Goal: Information Seeking & Learning: Learn about a topic

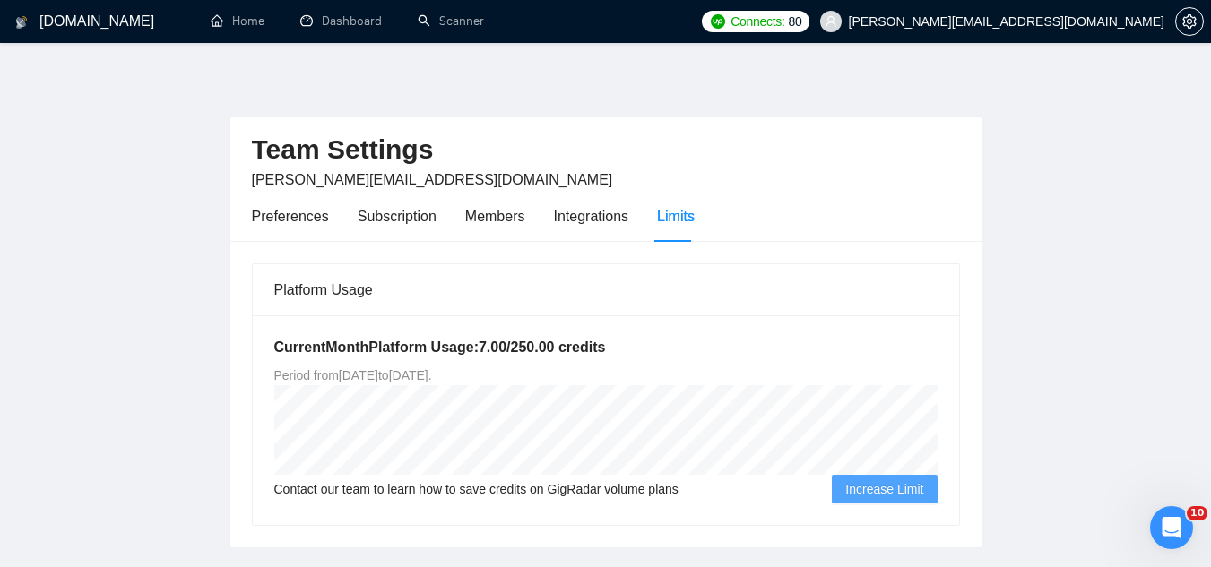
click at [1046, 30] on span "[PERSON_NAME][EMAIL_ADDRESS][DOMAIN_NAME]" at bounding box center [993, 21] width 366 height 57
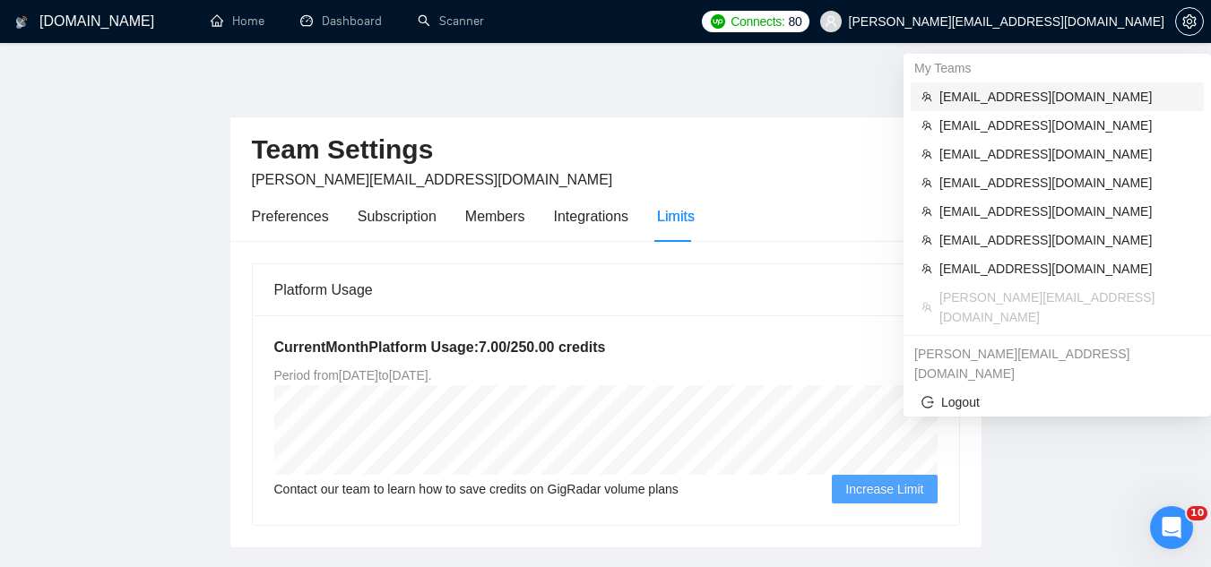
click at [1052, 83] on li "[EMAIL_ADDRESS][DOMAIN_NAME]" at bounding box center [1057, 96] width 293 height 29
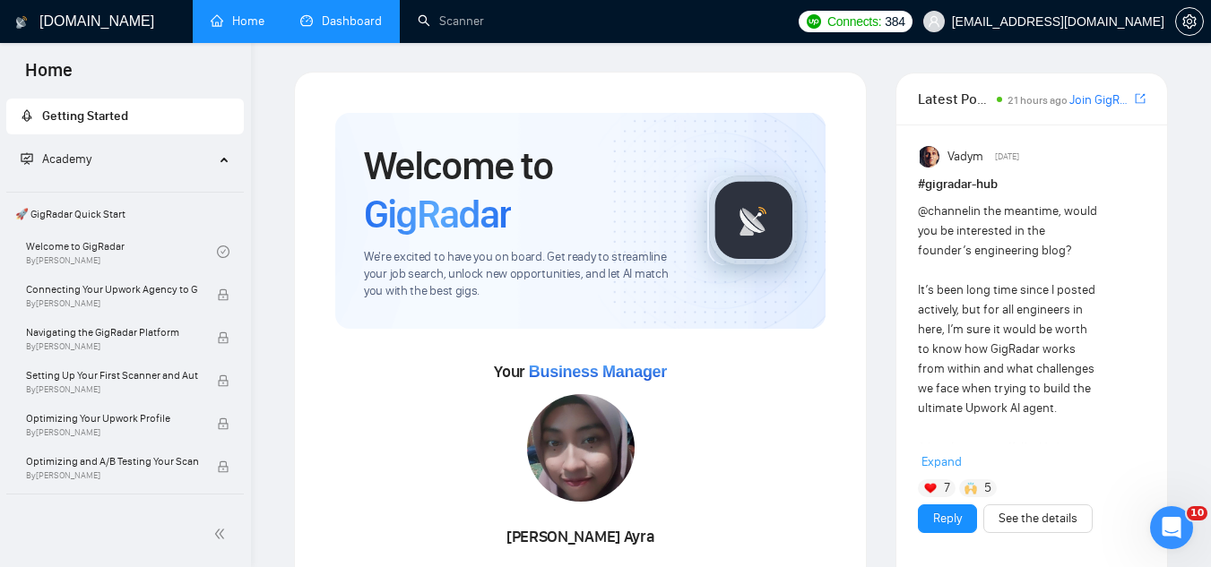
click at [341, 17] on link "Dashboard" at bounding box center [341, 20] width 82 height 15
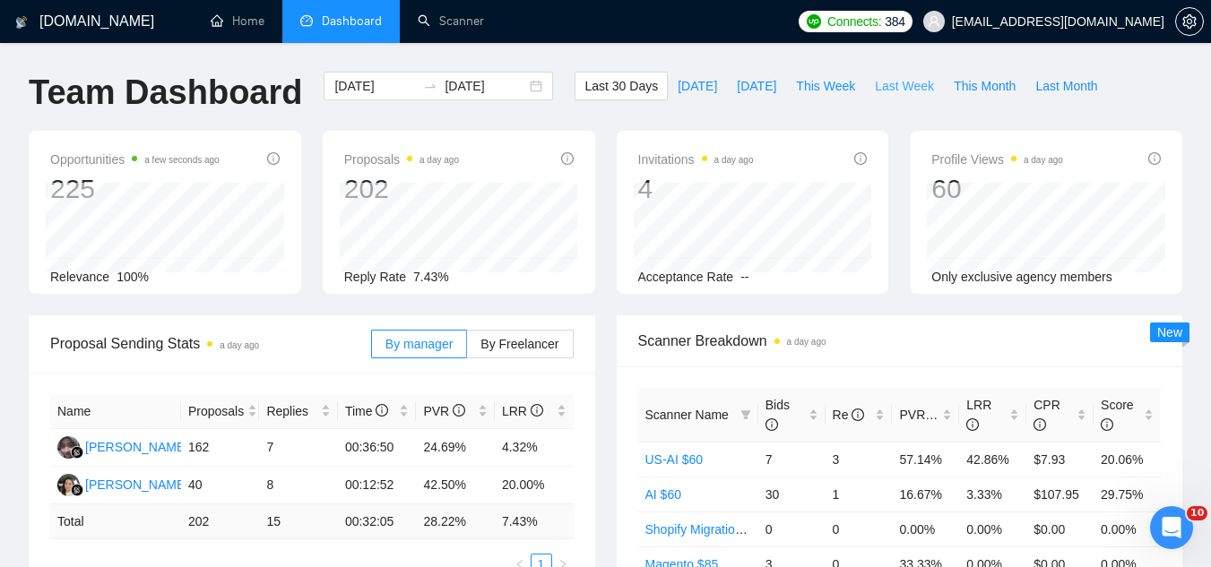
click at [865, 86] on button "Last Week" at bounding box center [904, 86] width 79 height 29
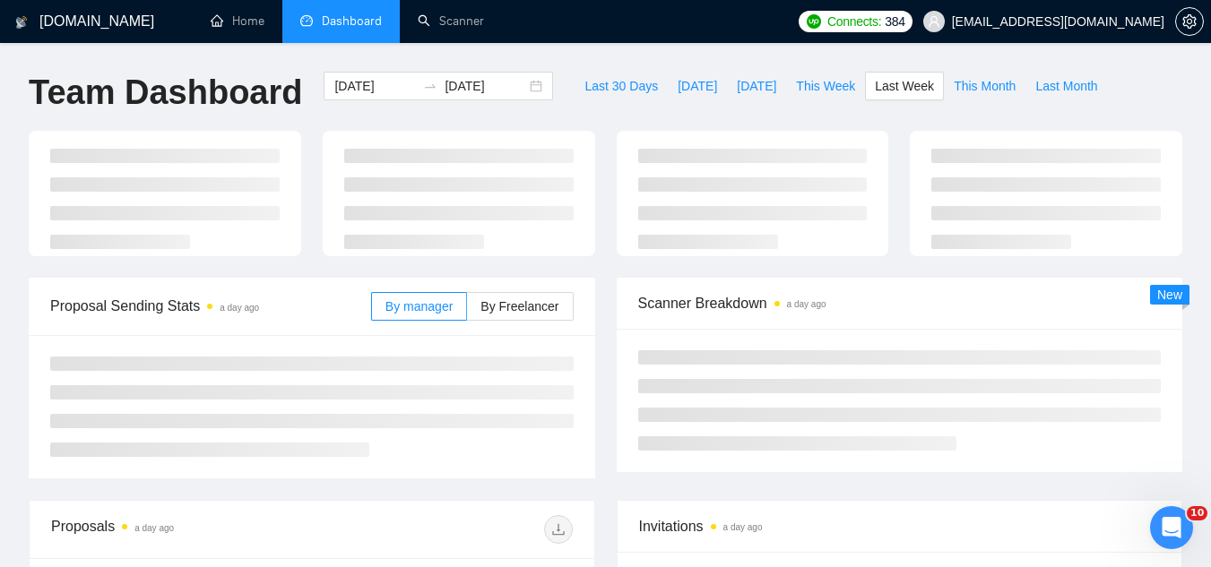
type input "[DATE]"
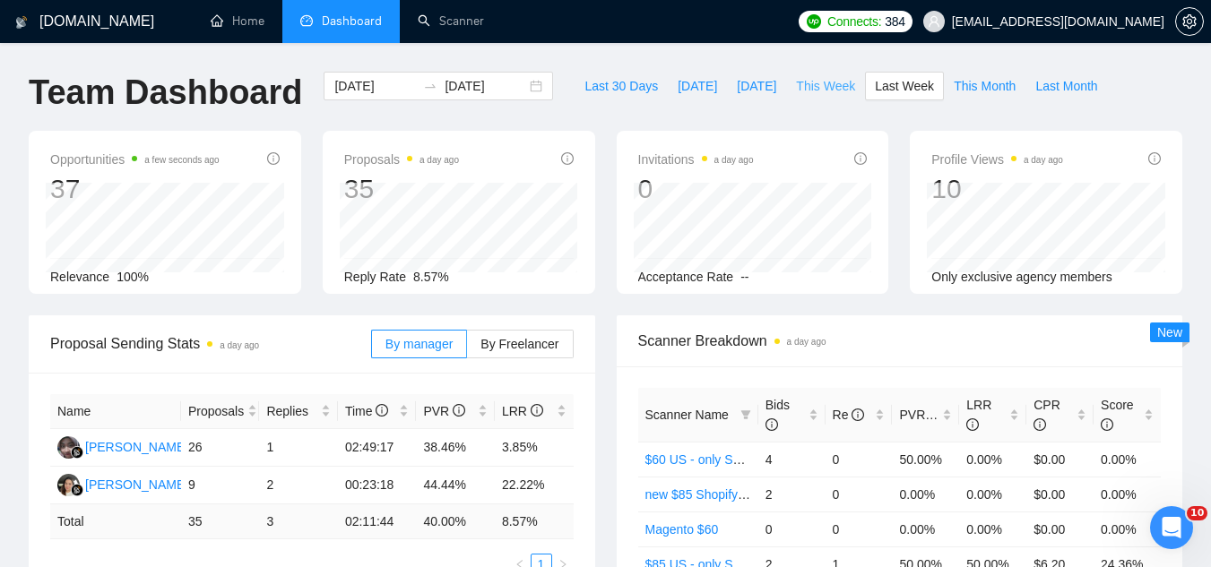
click at [806, 88] on span "This Week" at bounding box center [825, 86] width 59 height 20
type input "[DATE]"
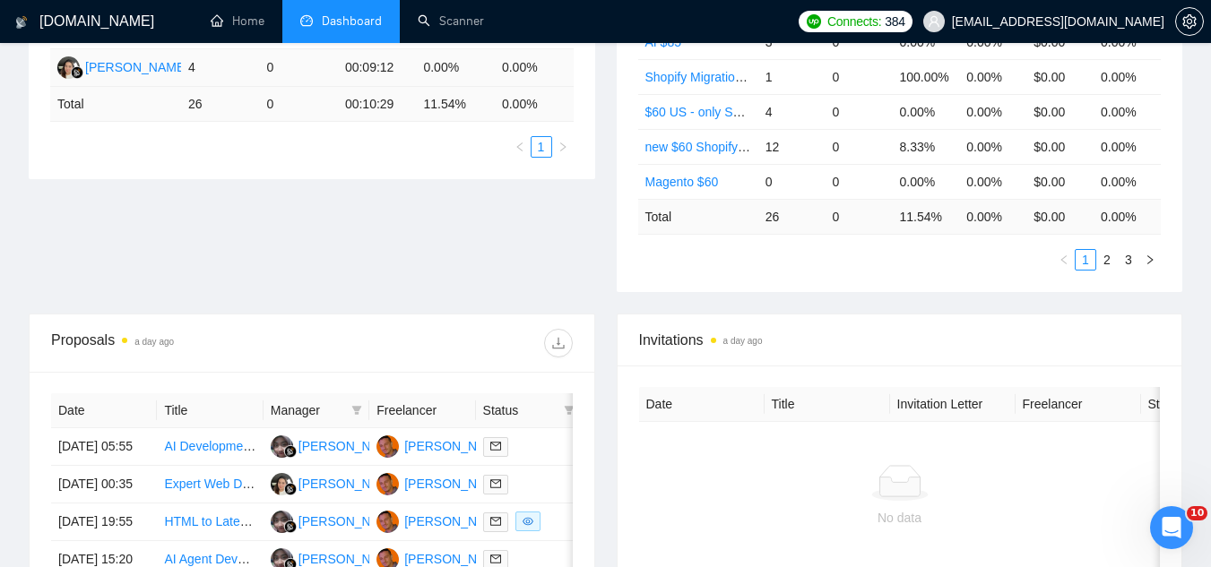
scroll to position [448, 0]
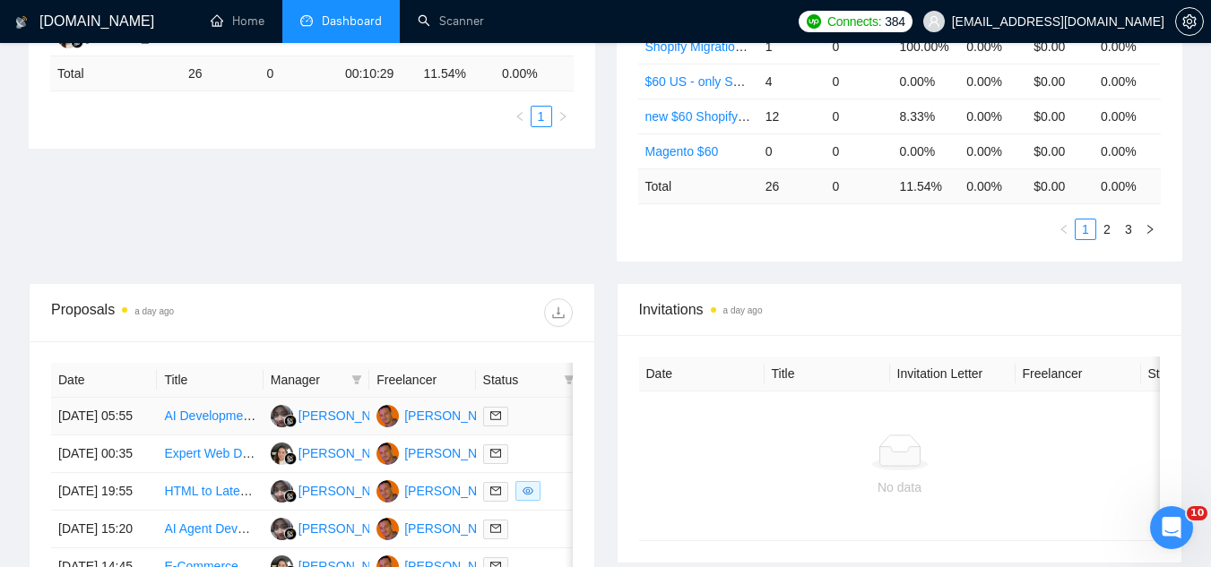
click at [194, 436] on td "AI Development: Build a Napkin AI-like Functionality" at bounding box center [210, 417] width 106 height 38
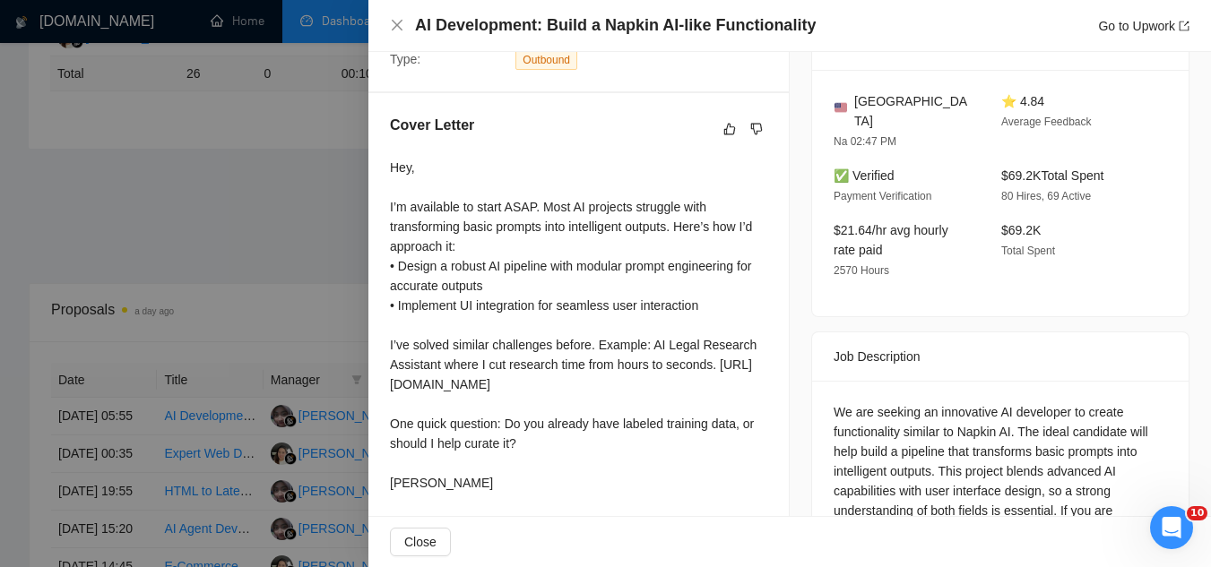
click at [307, 243] on div at bounding box center [605, 283] width 1211 height 567
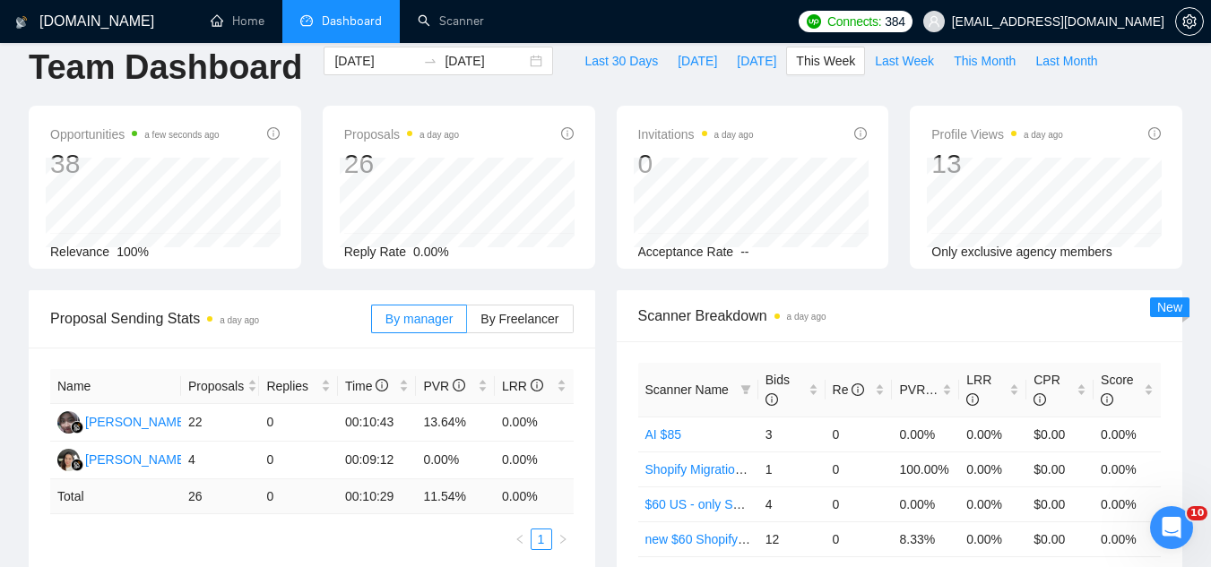
scroll to position [0, 0]
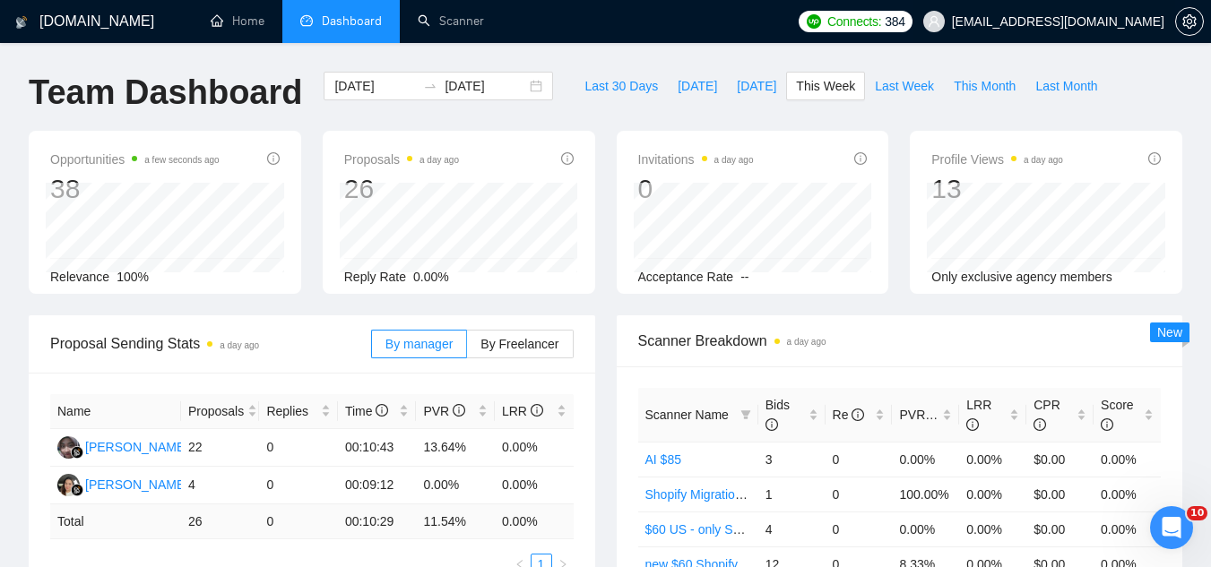
click at [1118, 30] on span "[EMAIL_ADDRESS][DOMAIN_NAME]" at bounding box center [1044, 21] width 263 height 57
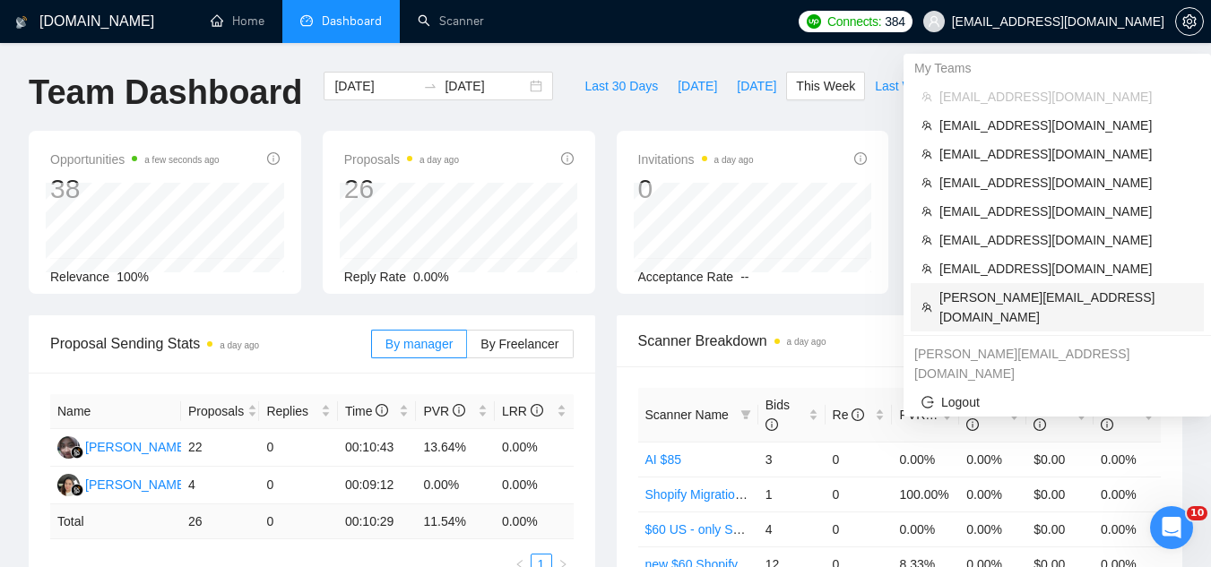
click at [1064, 299] on span "[PERSON_NAME][EMAIL_ADDRESS][DOMAIN_NAME]" at bounding box center [1067, 307] width 254 height 39
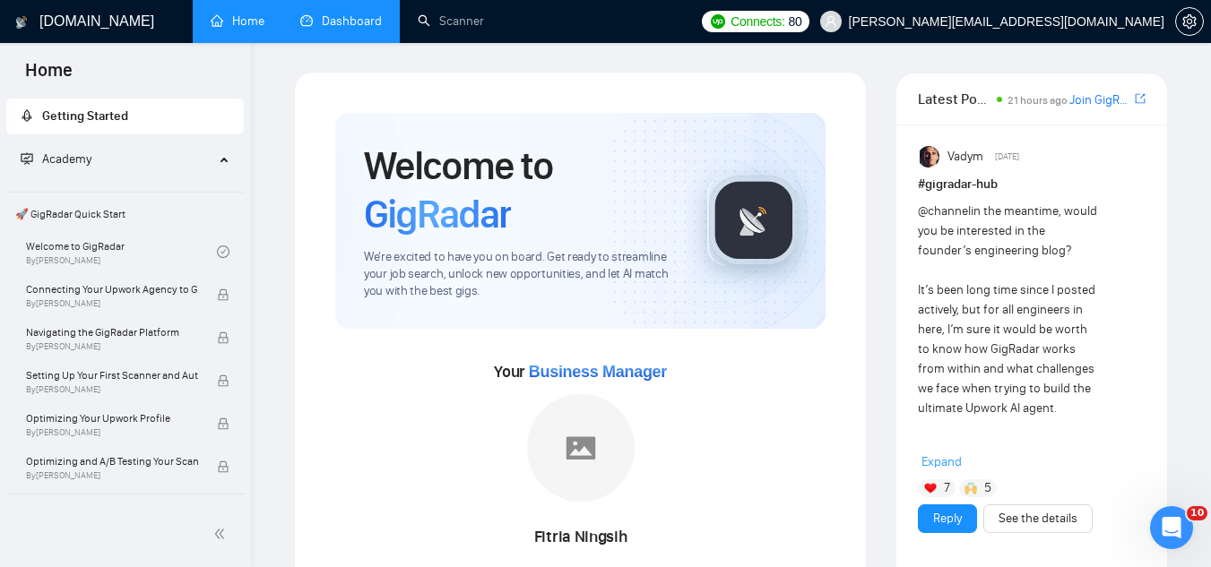
click at [357, 17] on link "Dashboard" at bounding box center [341, 20] width 82 height 15
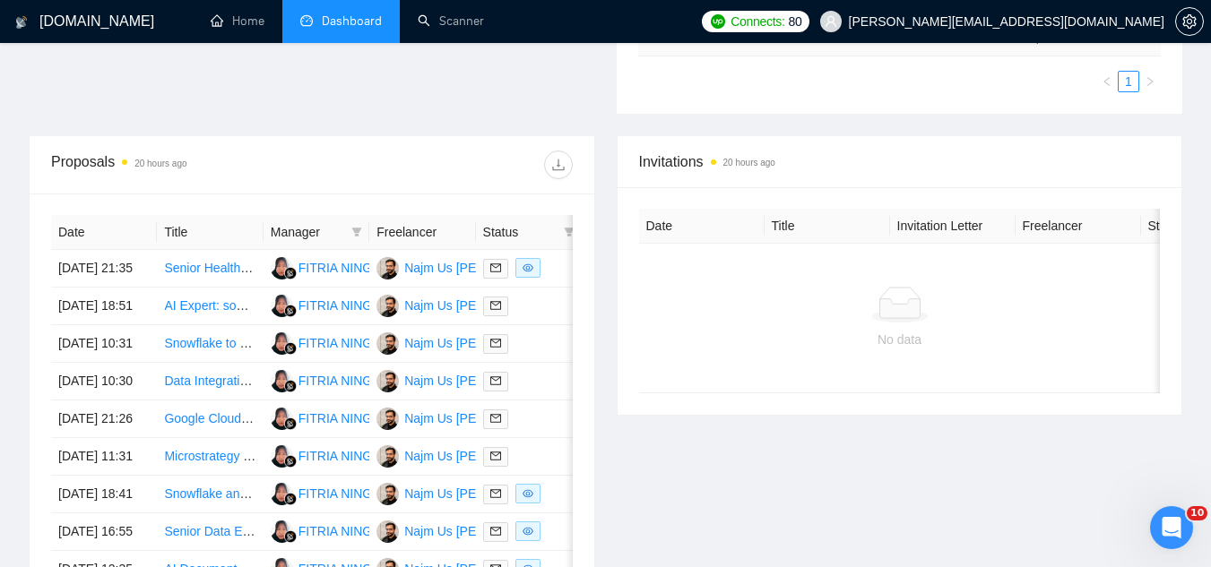
scroll to position [538, 0]
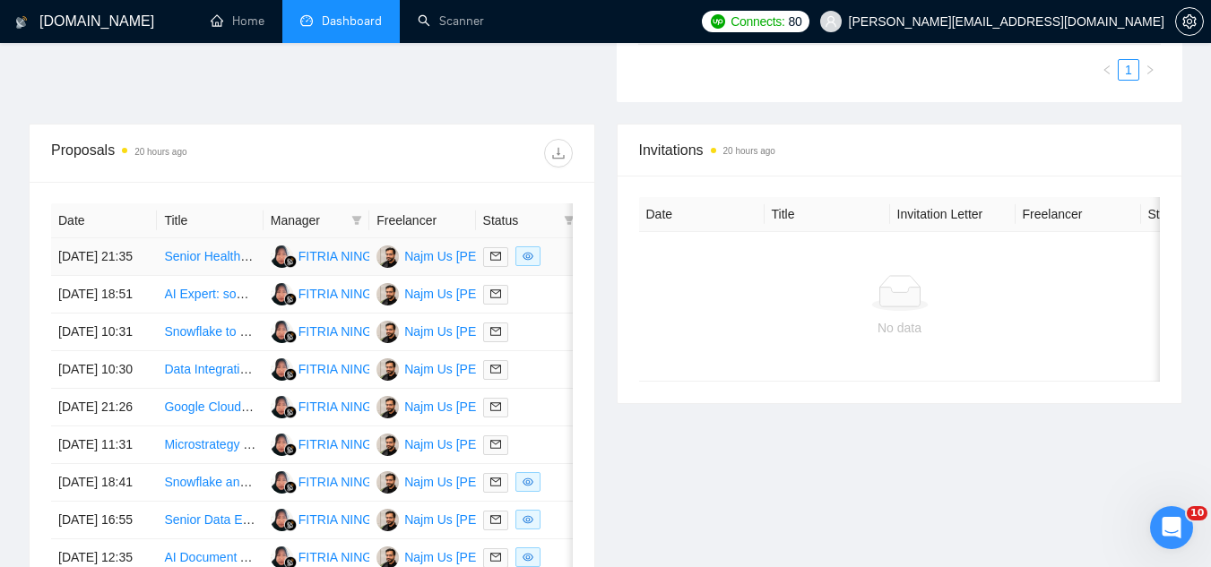
click at [235, 276] on td "Senior Healthcare AI Developer - Clinical RAG System (Healthcare Experience Req…" at bounding box center [210, 257] width 106 height 38
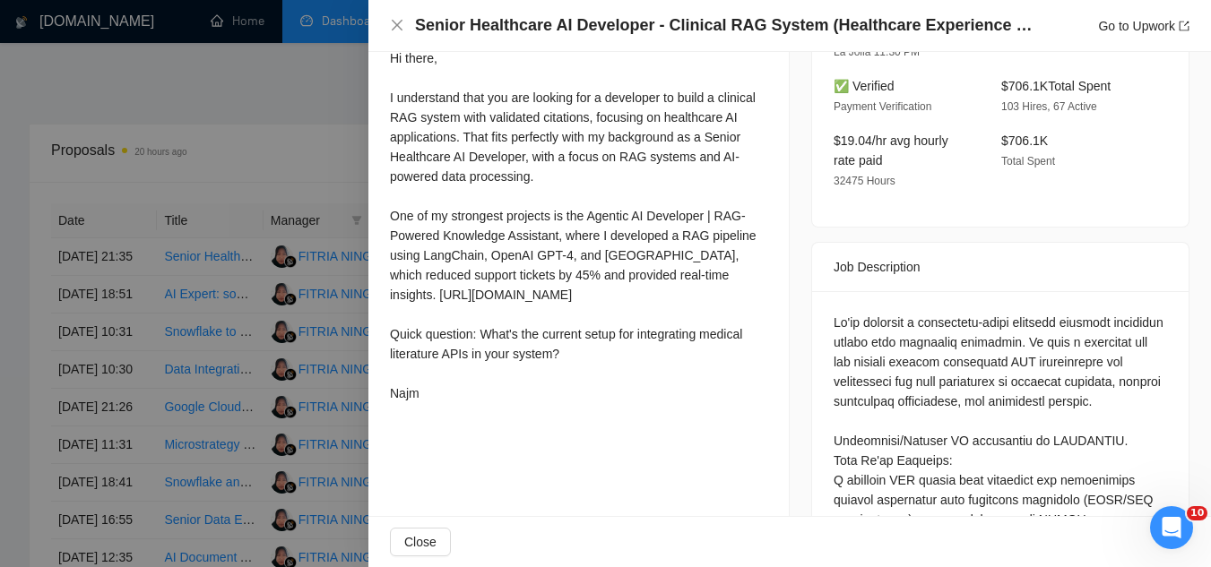
scroll to position [628, 0]
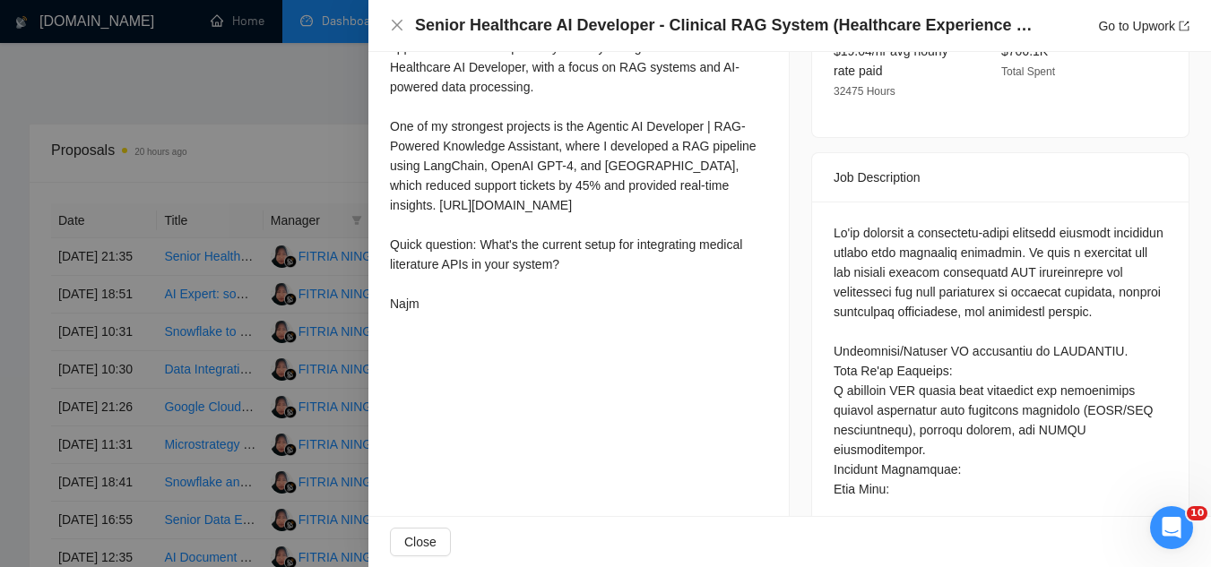
click at [281, 95] on div at bounding box center [605, 283] width 1211 height 567
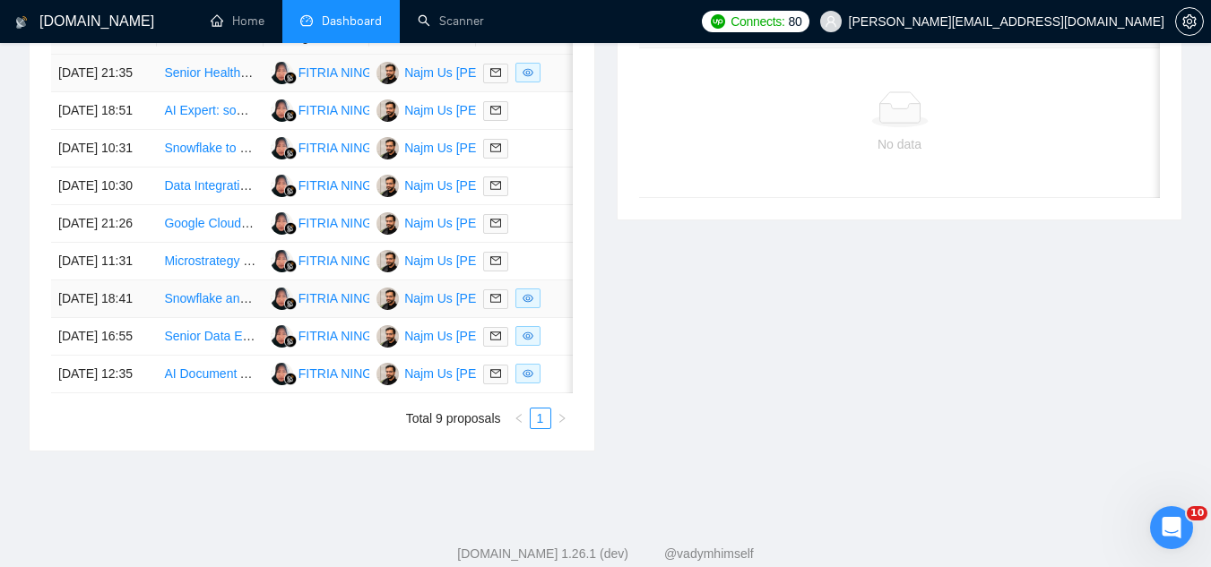
scroll to position [717, 0]
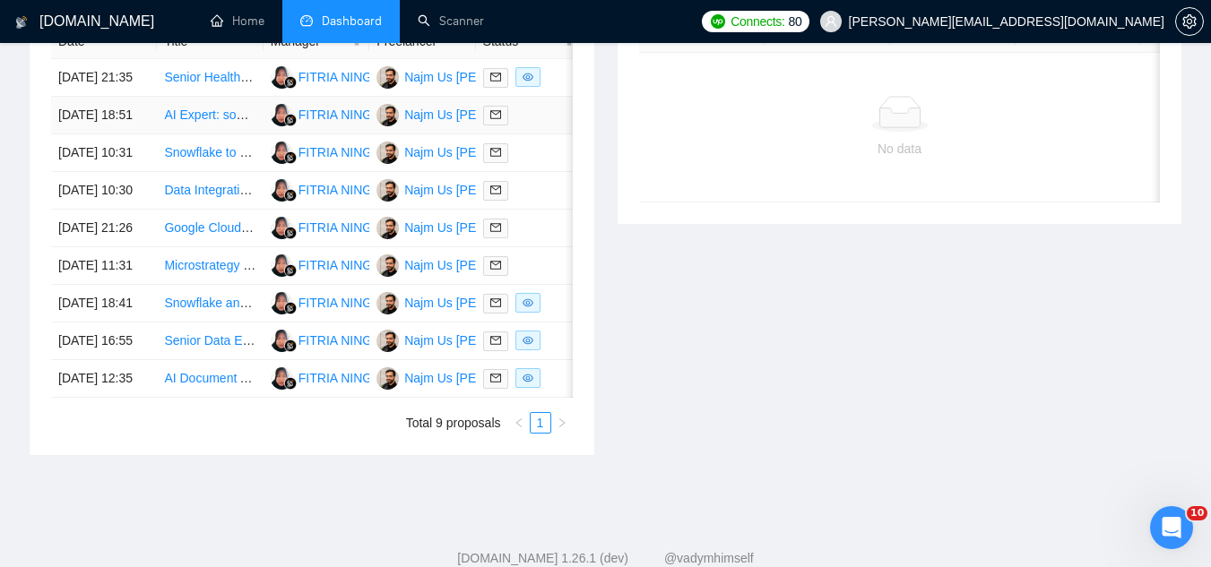
click at [184, 134] on td "AI Expert: someone trustworthy and reliable!" at bounding box center [210, 116] width 106 height 38
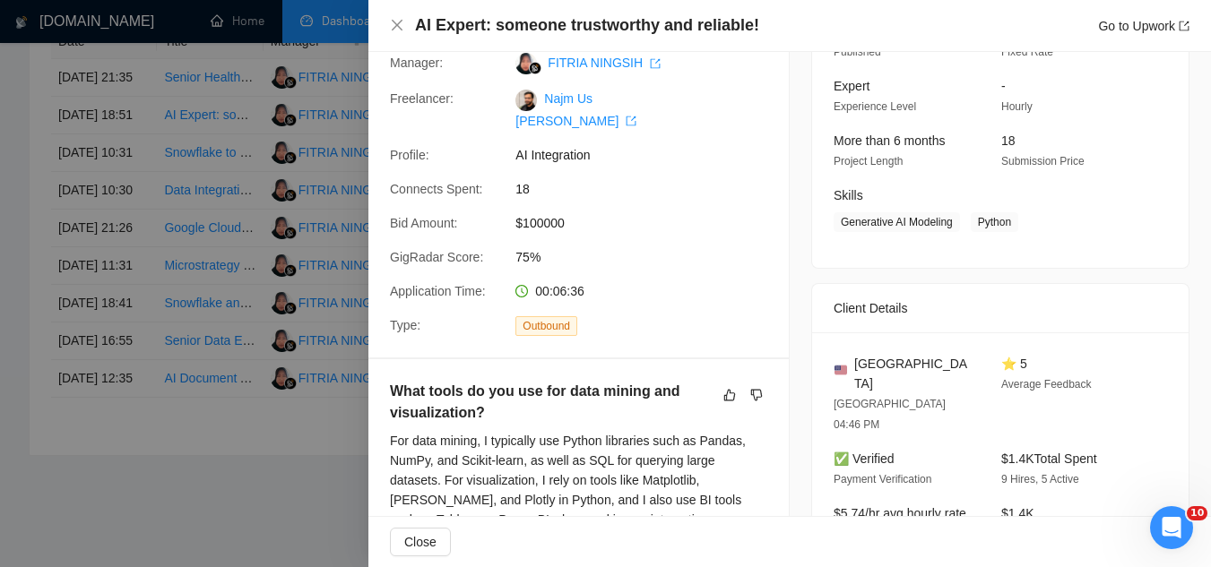
scroll to position [0, 0]
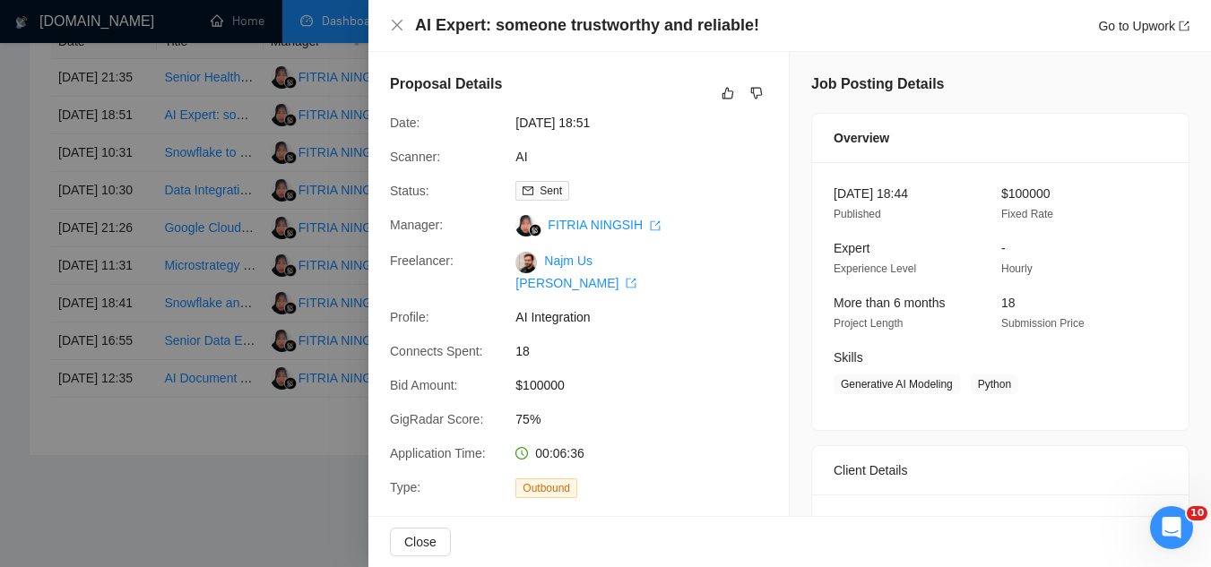
click at [246, 65] on div at bounding box center [605, 283] width 1211 height 567
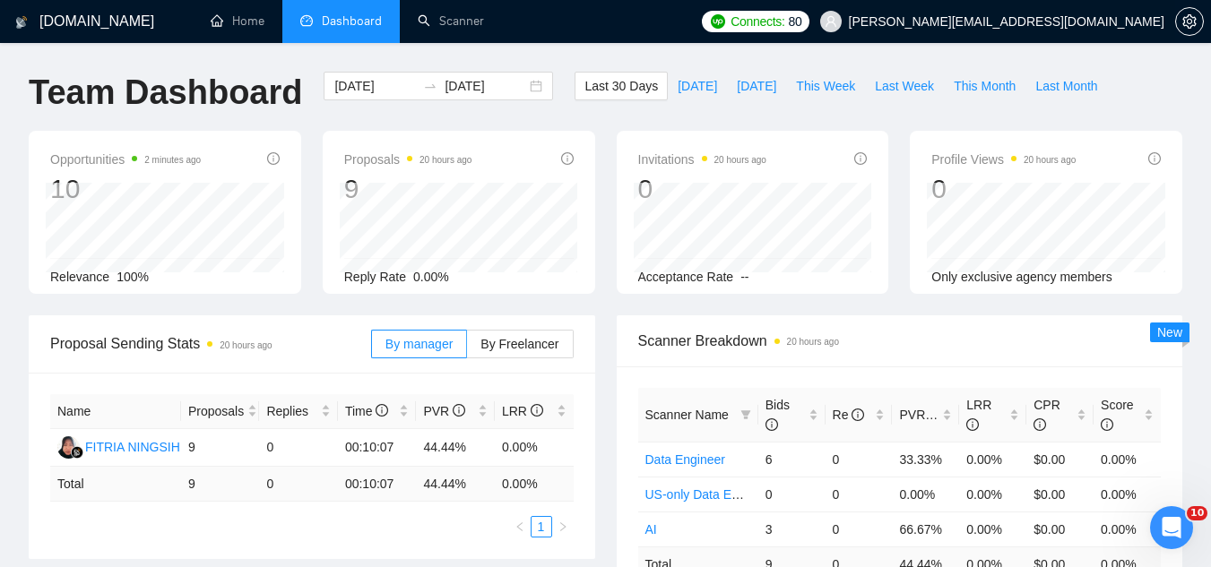
click at [1035, 22] on span "[PERSON_NAME][EMAIL_ADDRESS][DOMAIN_NAME]" at bounding box center [1007, 22] width 316 height 0
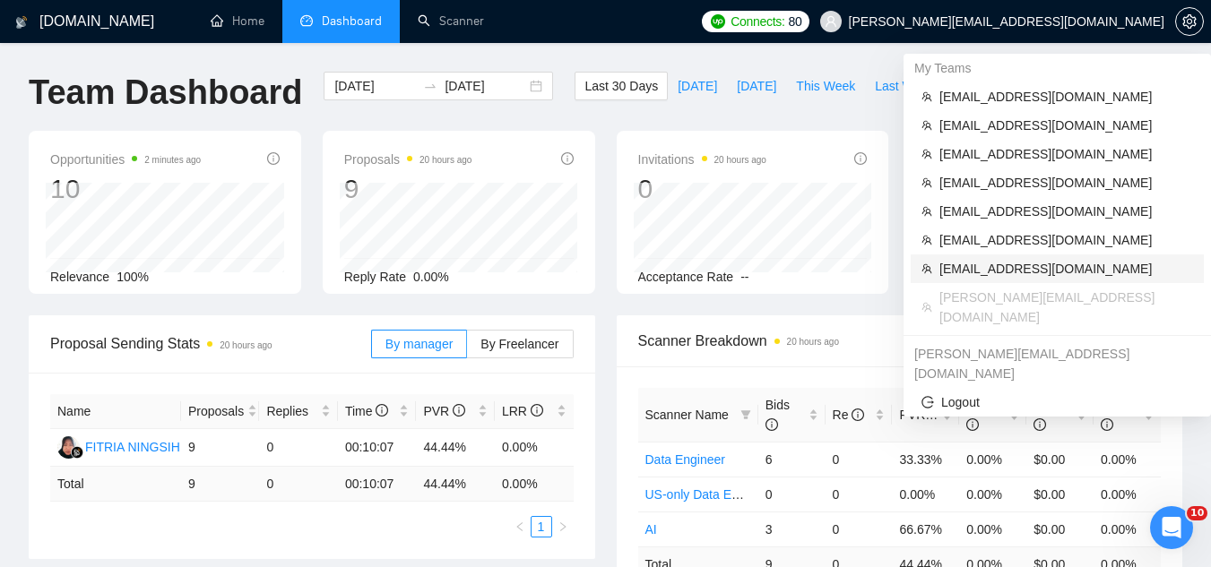
click at [1019, 273] on span "[EMAIL_ADDRESS][DOMAIN_NAME]" at bounding box center [1067, 269] width 254 height 20
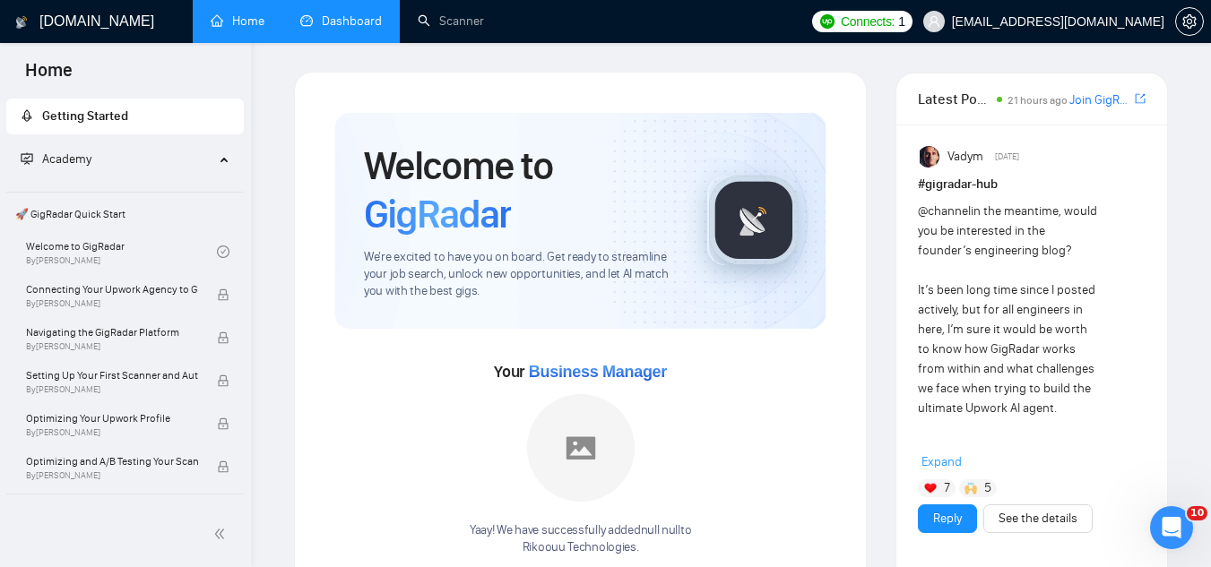
click at [343, 25] on link "Dashboard" at bounding box center [341, 20] width 82 height 15
